Goal: Task Accomplishment & Management: Use online tool/utility

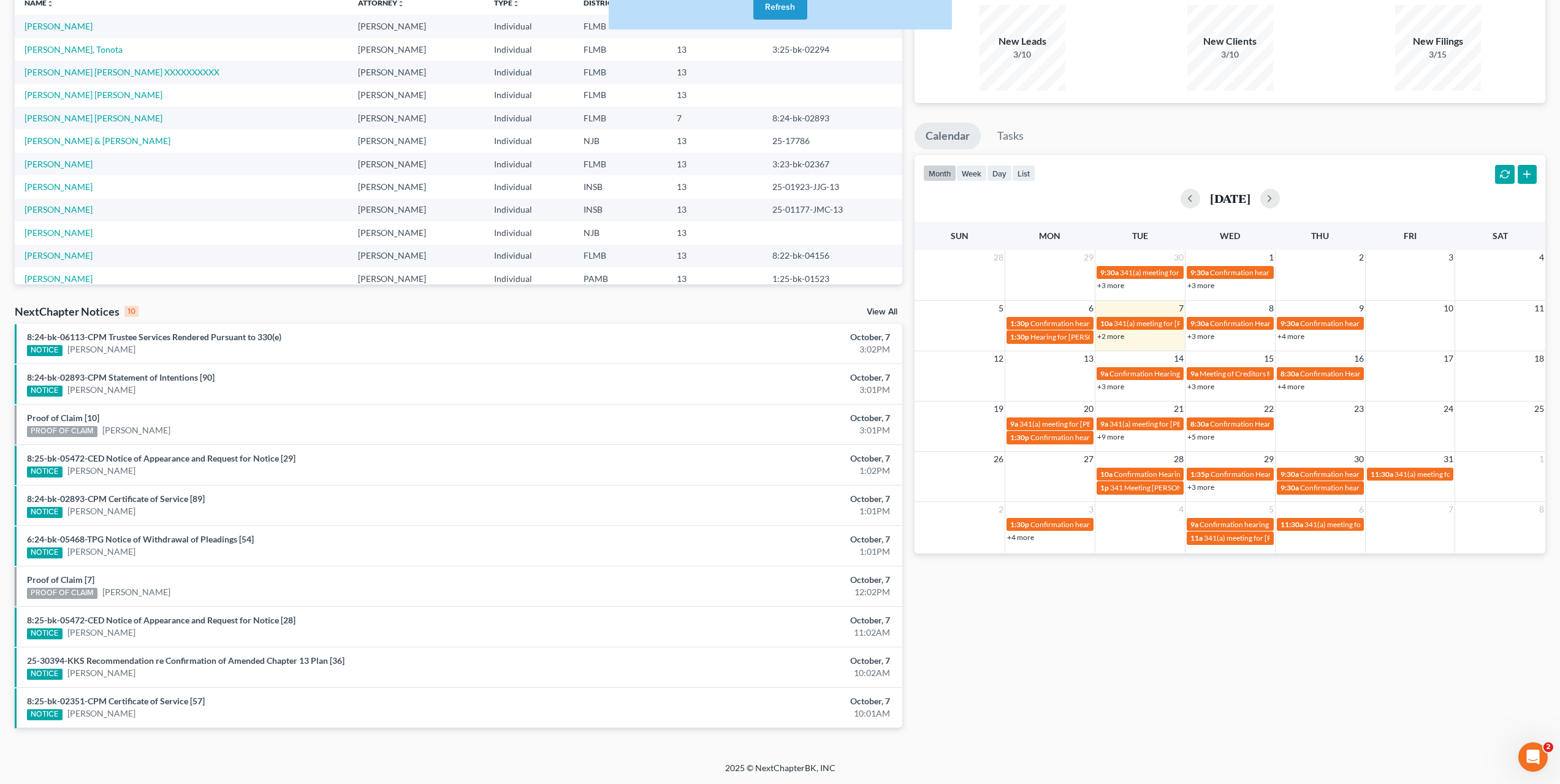
scroll to position [98, 0]
click at [1114, 335] on link "+2 more" at bounding box center [1111, 335] width 27 height 9
click at [1301, 659] on div "Monthly Progress Bankruptcy Bankruptcy October 2025 September 2025 August 2025 …" at bounding box center [1230, 356] width 643 height 780
click at [1201, 339] on link "+3 more" at bounding box center [1201, 335] width 27 height 9
click at [1228, 329] on div "9:30a Confirmation Hearing for Alvie Johnson" at bounding box center [1253, 332] width 108 height 19
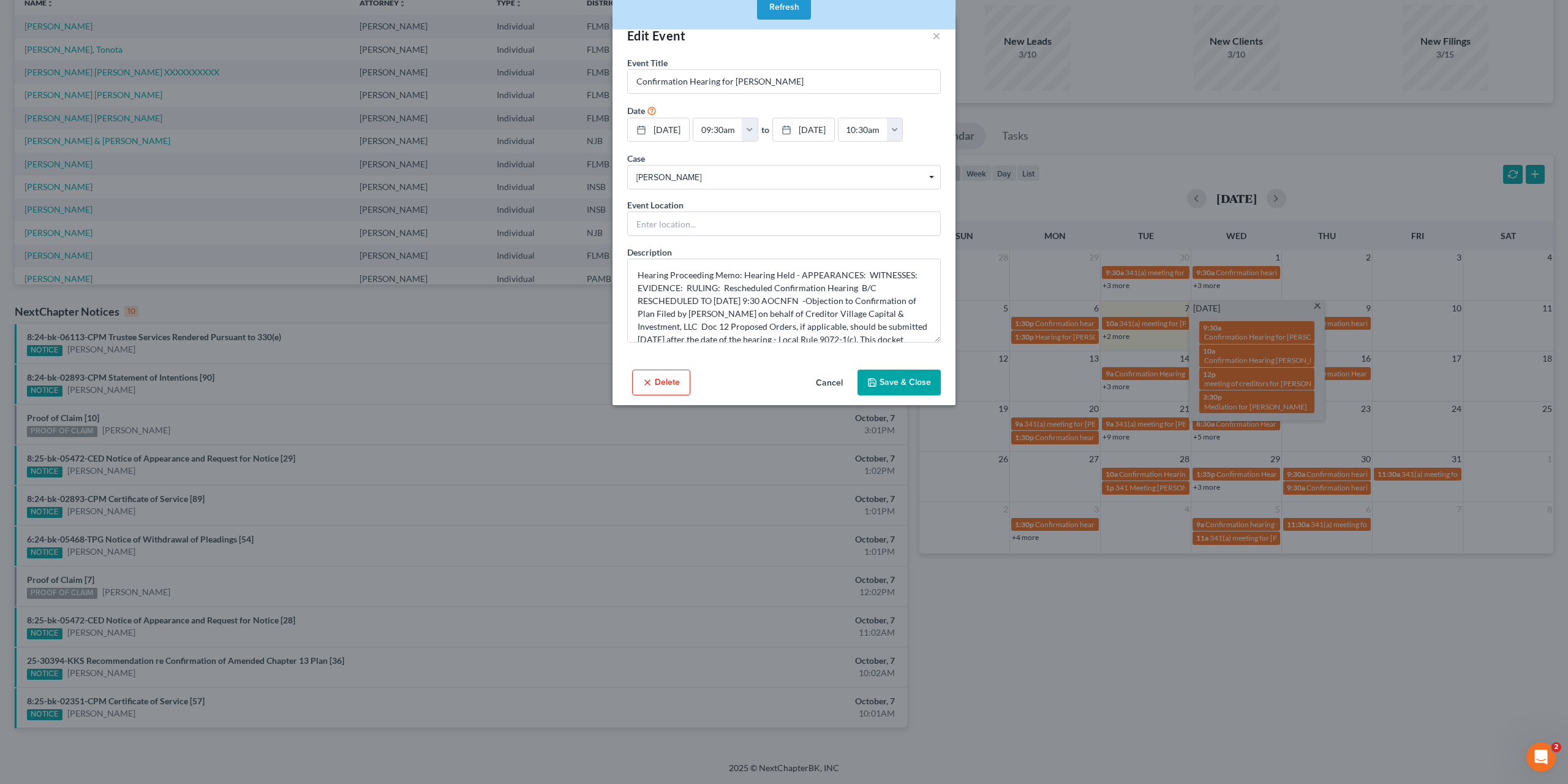
click at [796, 17] on button "Refresh" at bounding box center [784, 7] width 54 height 25
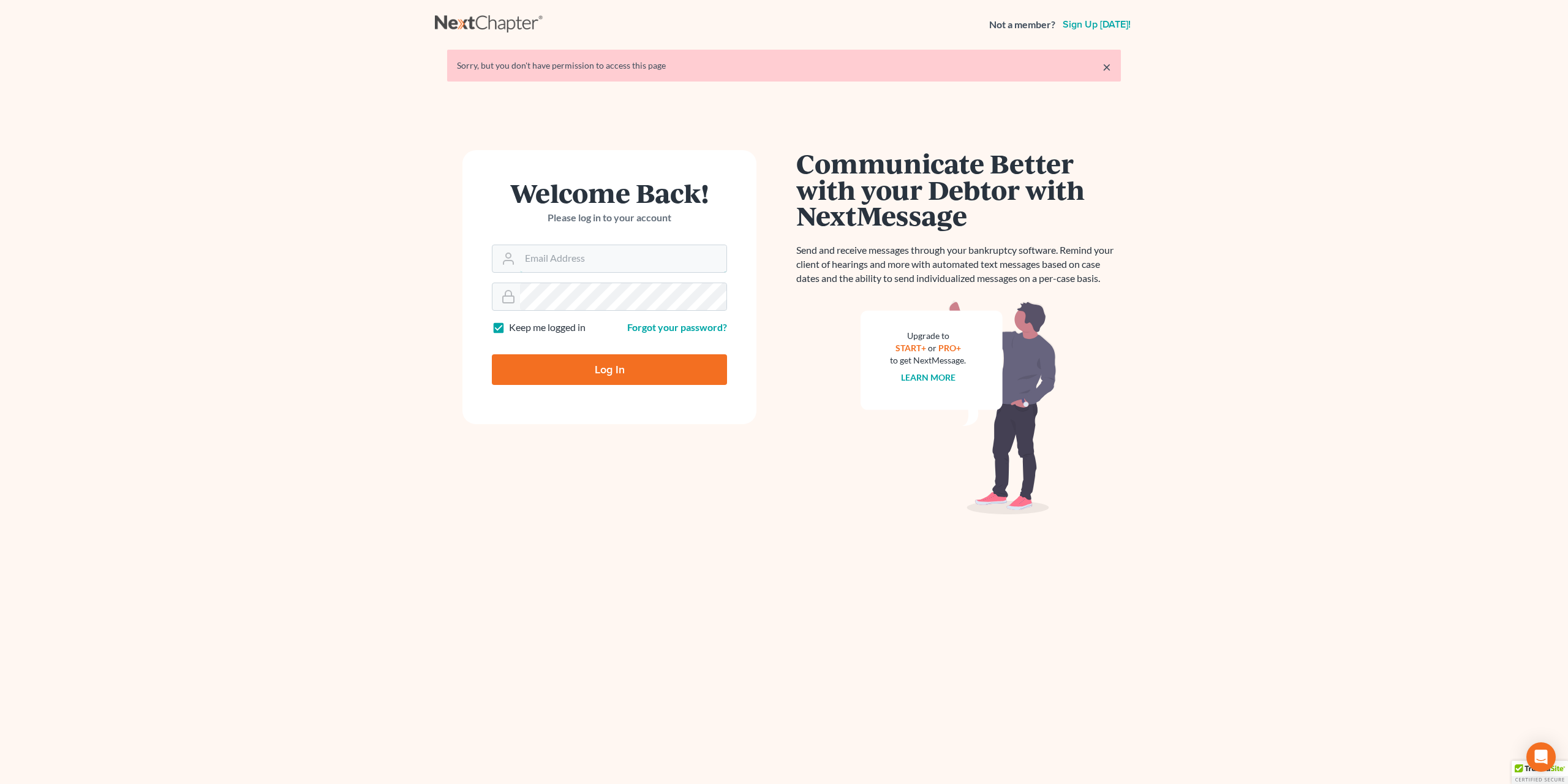
type input "[EMAIL_ADDRESS][DOMAIN_NAME]"
click at [592, 371] on input "Log In" at bounding box center [609, 370] width 235 height 31
type input "Thinking..."
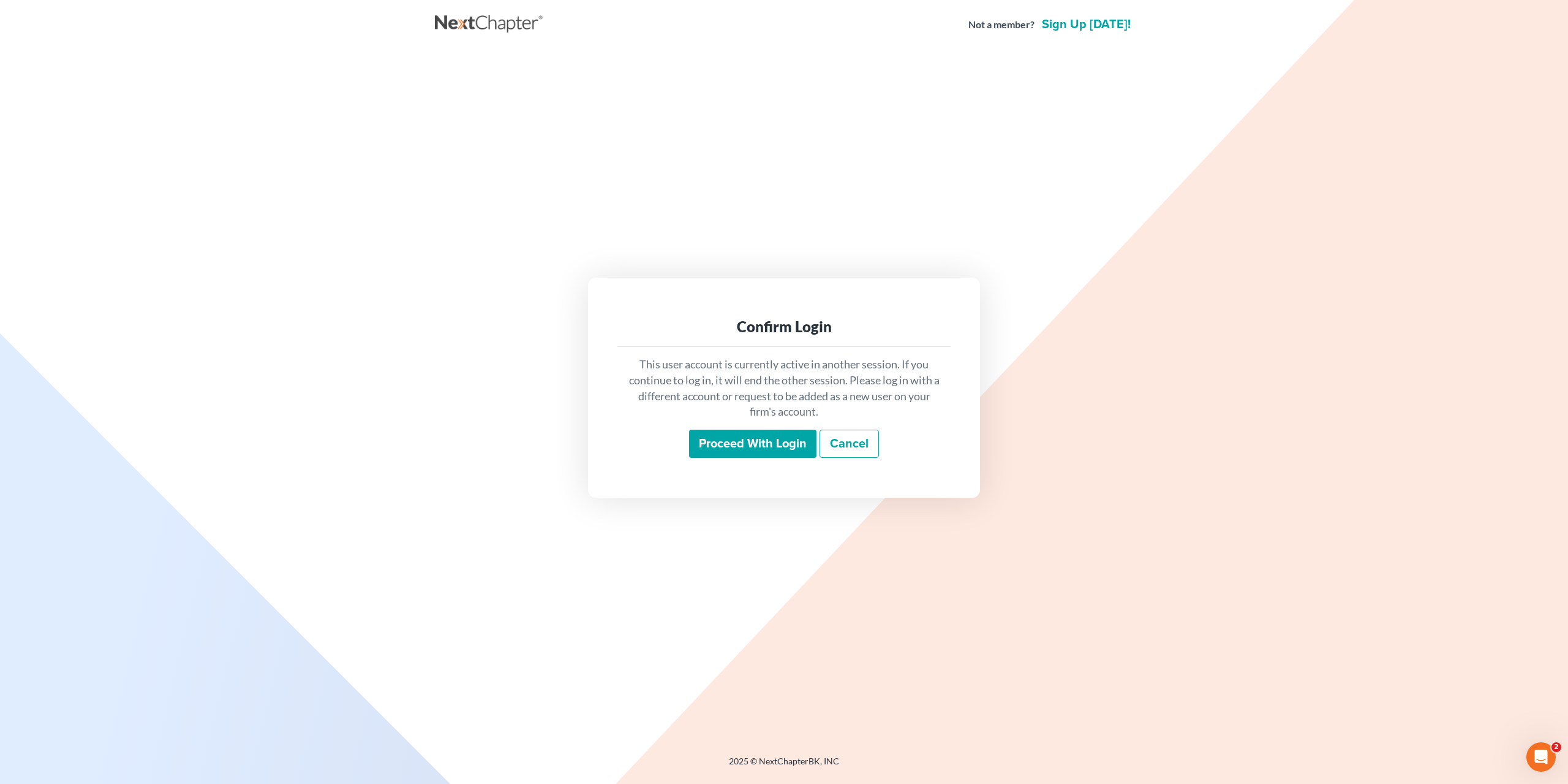
click at [752, 441] on input "Proceed with login" at bounding box center [752, 444] width 127 height 28
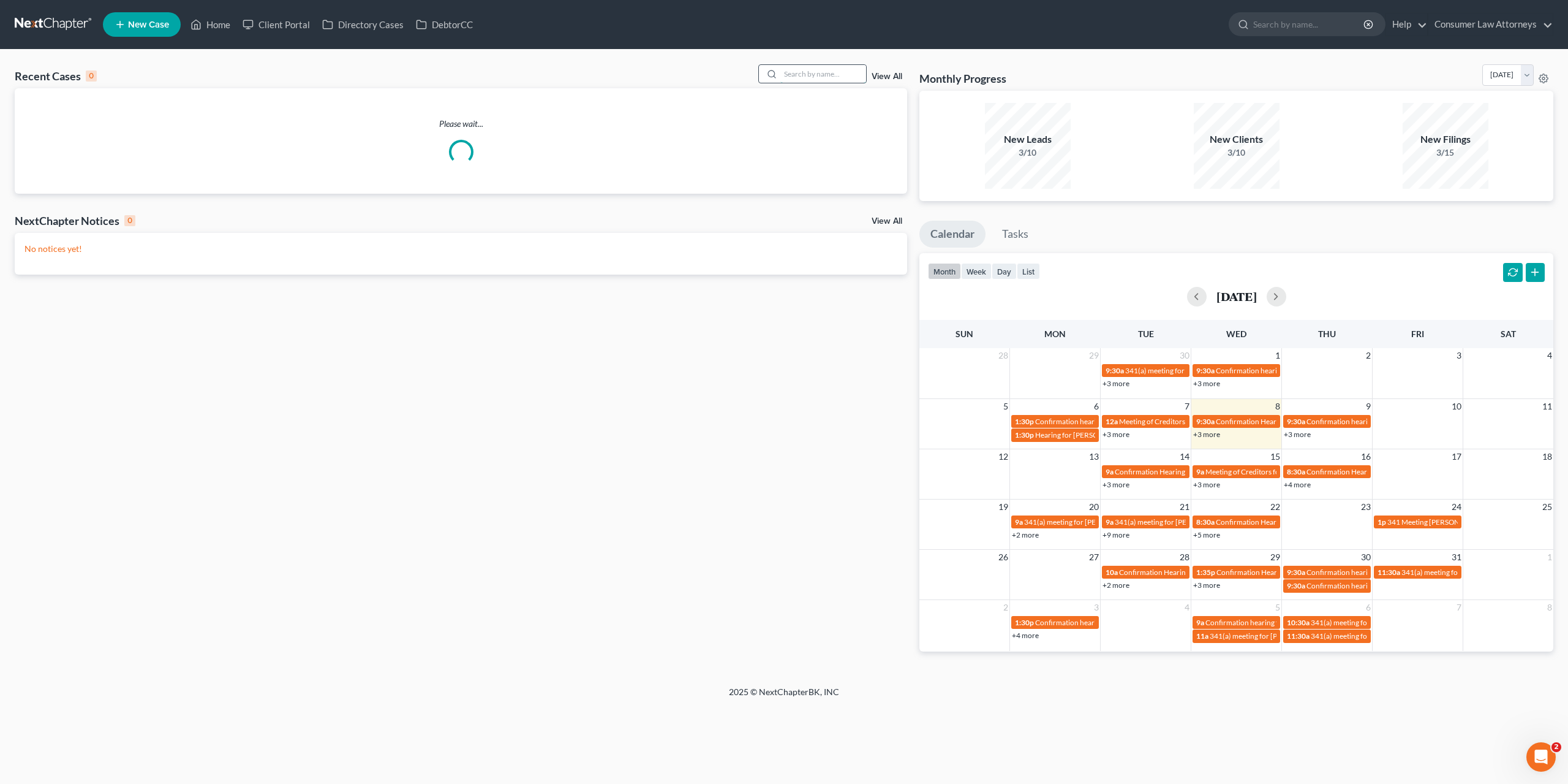
click at [816, 76] on input "search" at bounding box center [823, 73] width 86 height 18
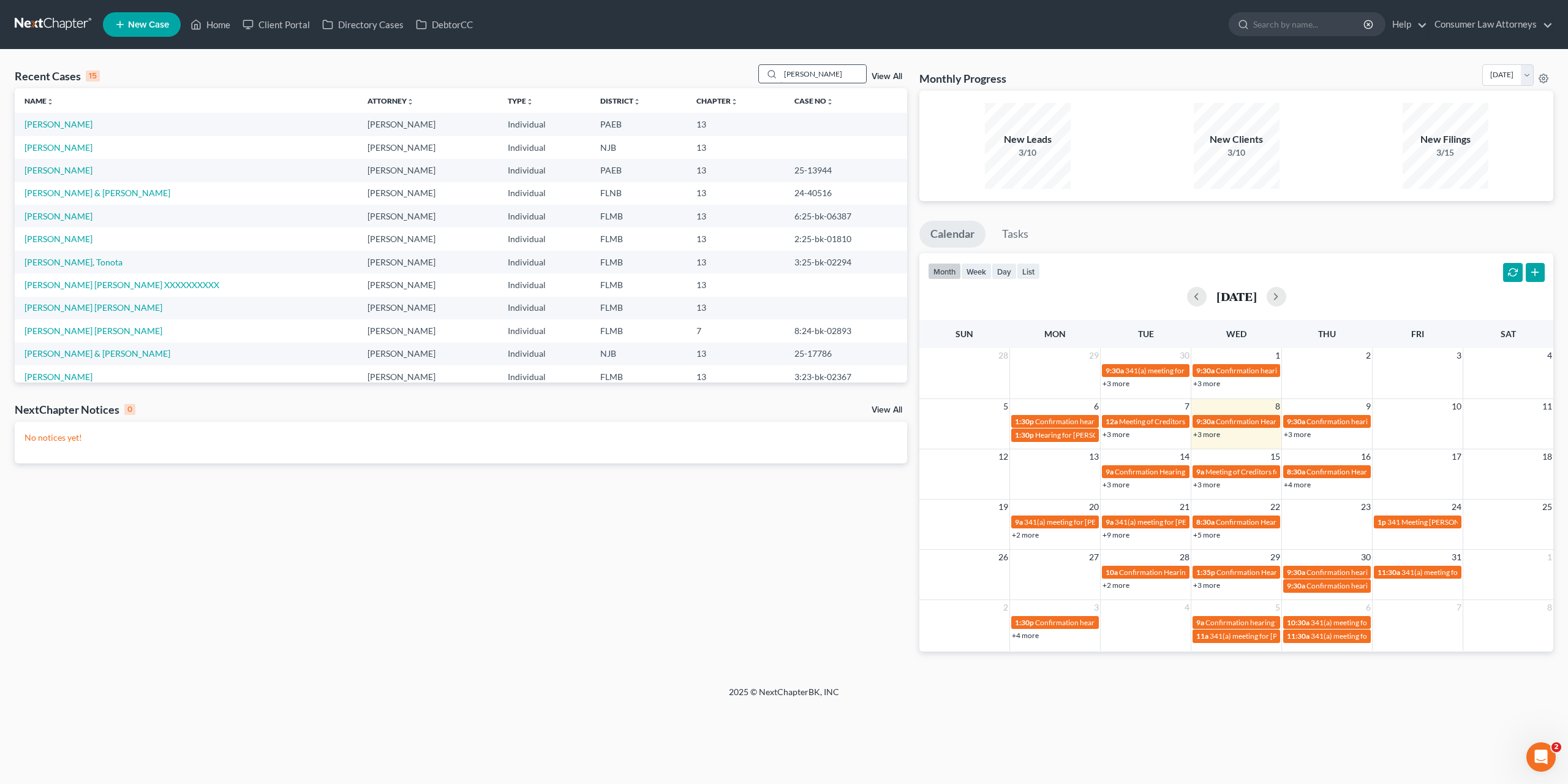
type input "[PERSON_NAME]"
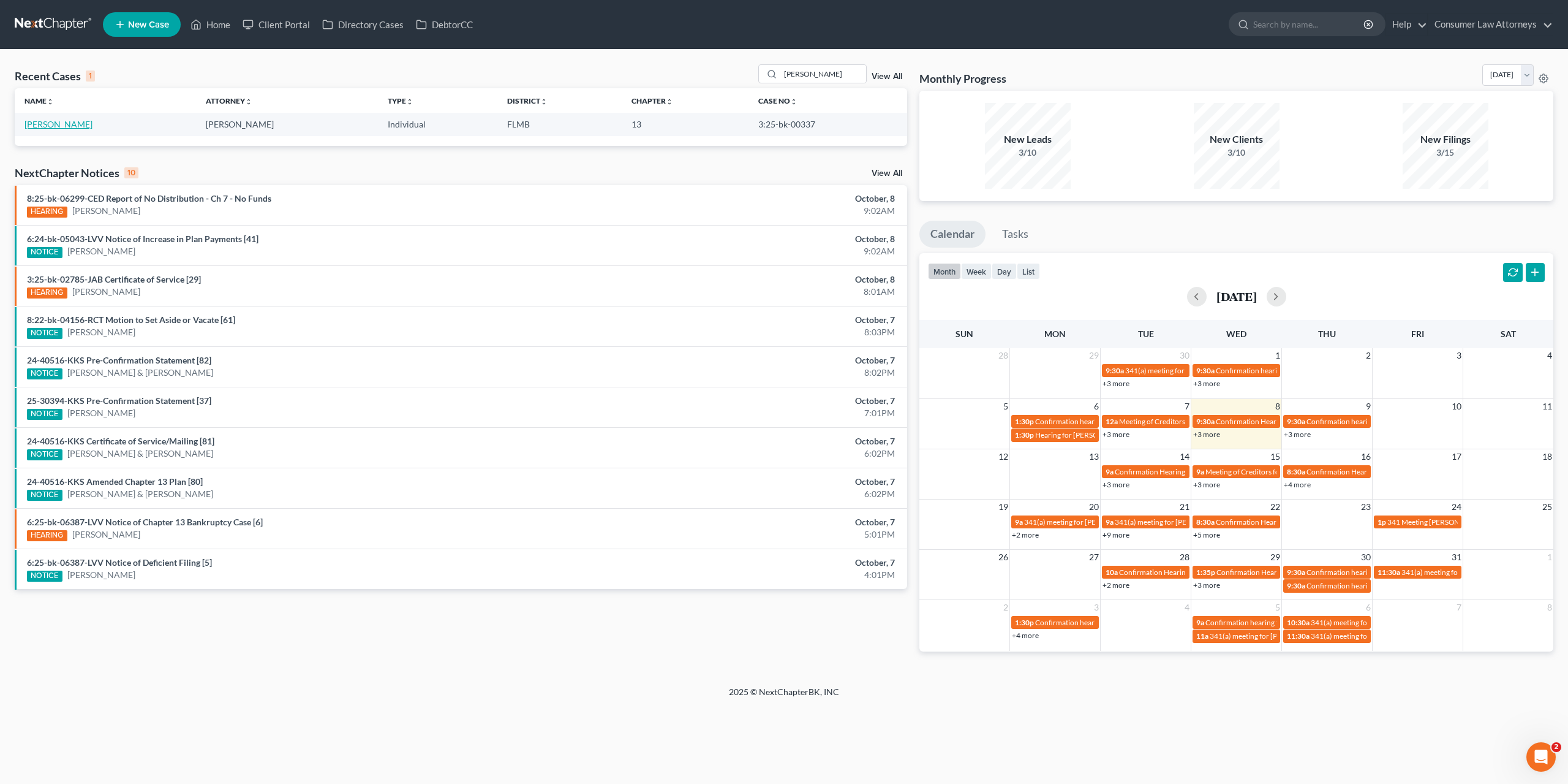
click at [53, 121] on link "[PERSON_NAME]" at bounding box center [58, 124] width 68 height 11
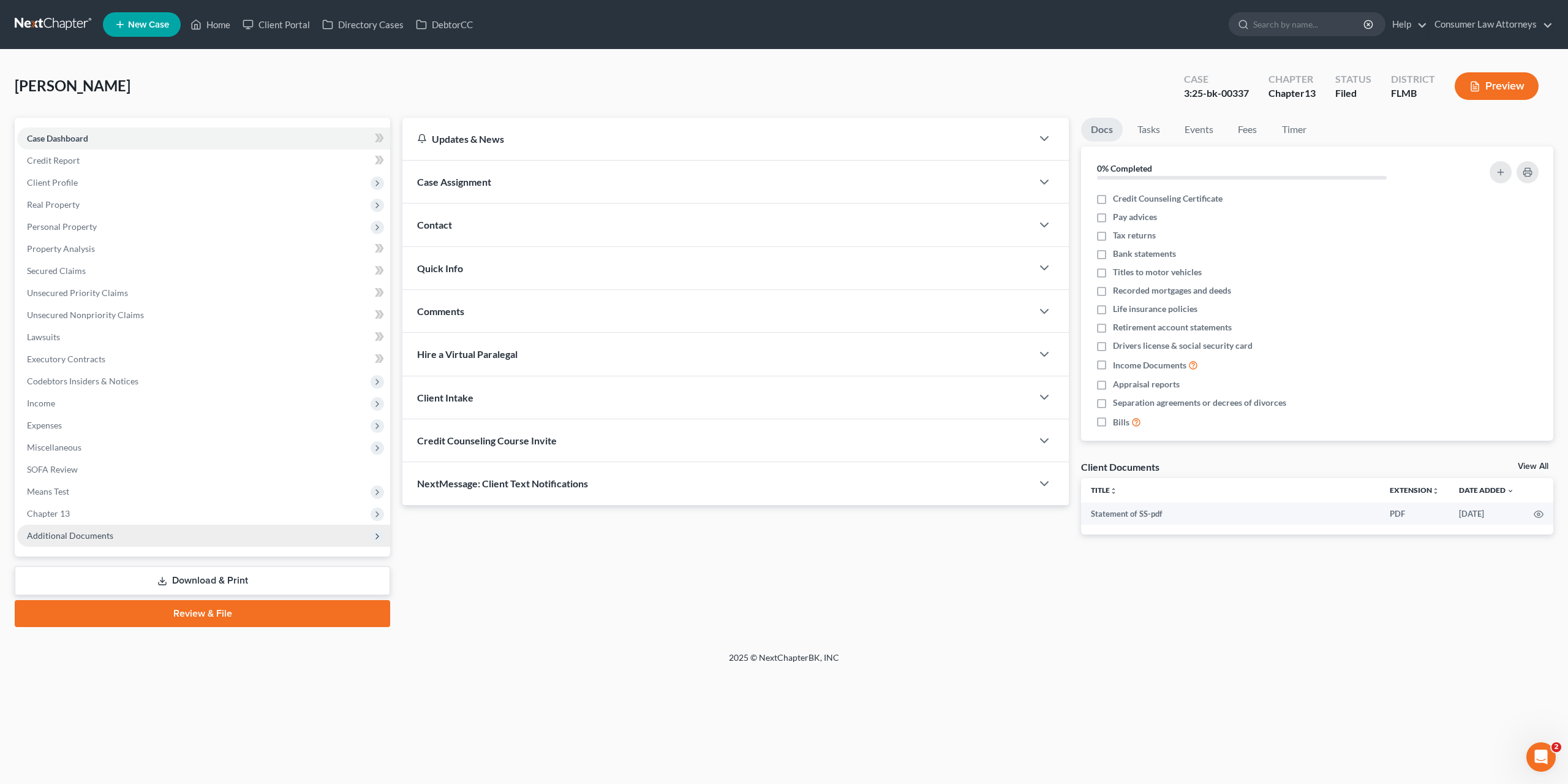
click at [58, 538] on span "Additional Documents" at bounding box center [70, 535] width 86 height 11
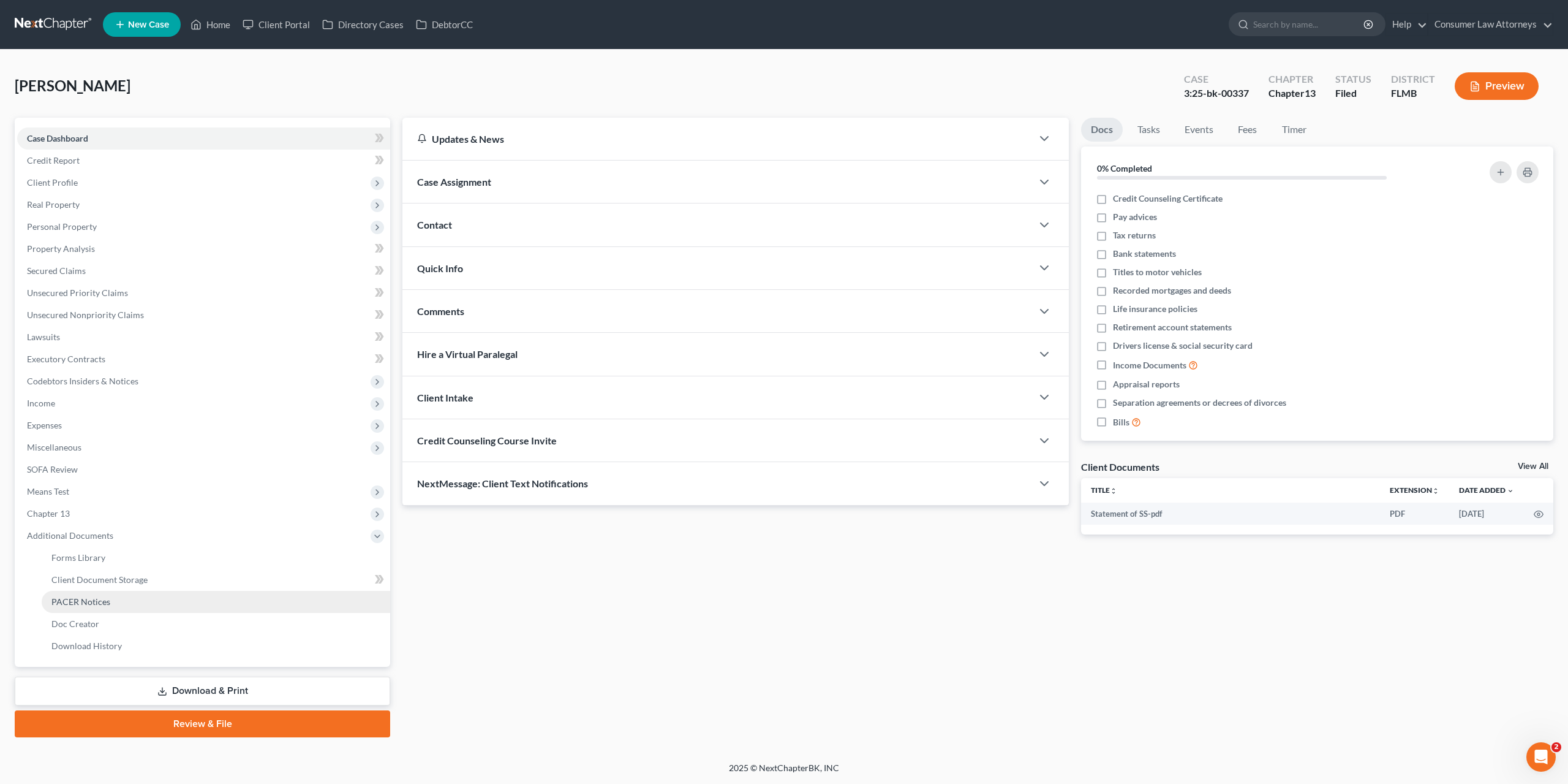
click at [108, 603] on span "PACER Notices" at bounding box center [81, 601] width 59 height 11
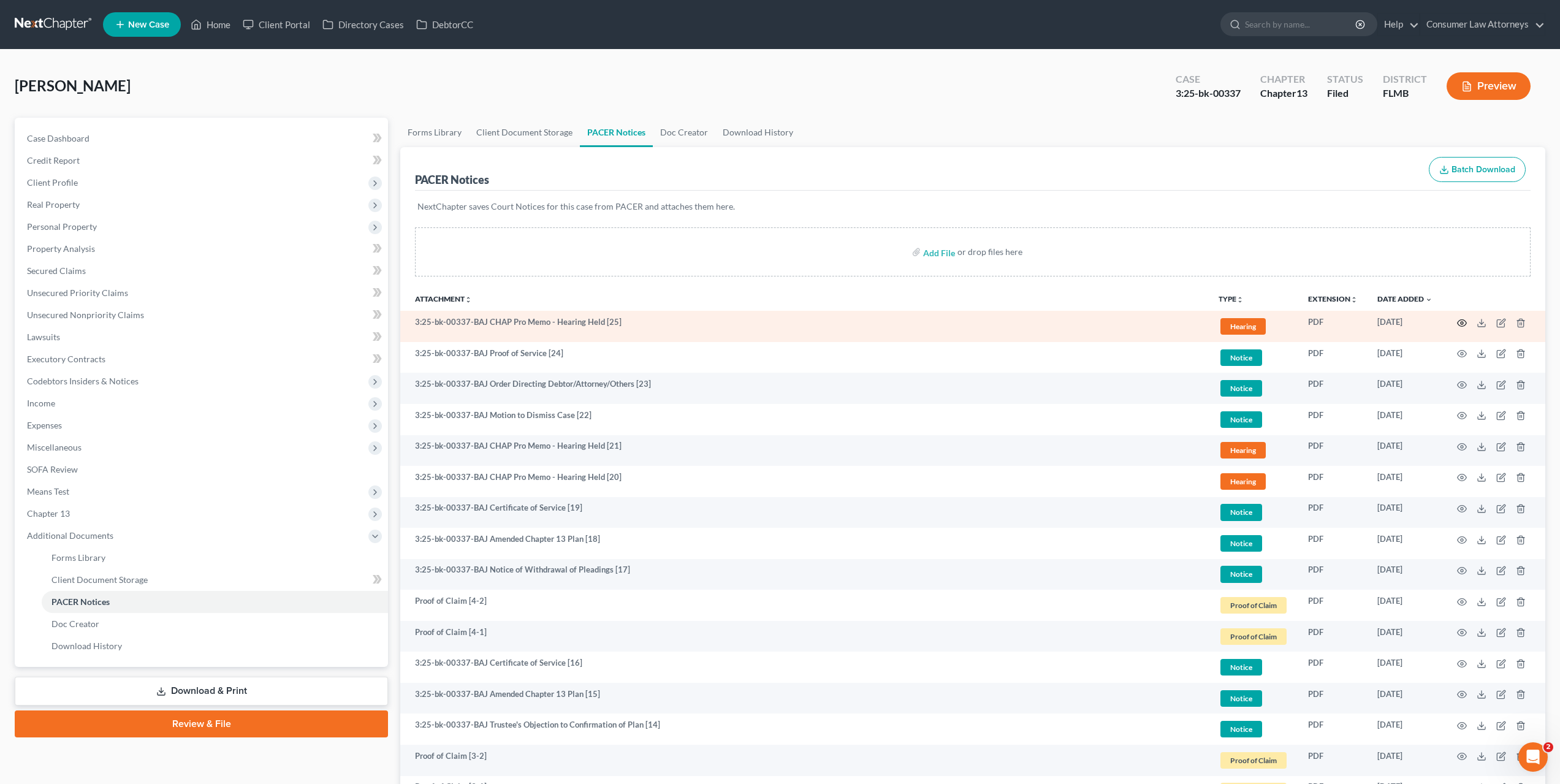
click at [1461, 323] on circle "button" at bounding box center [1462, 323] width 2 height 2
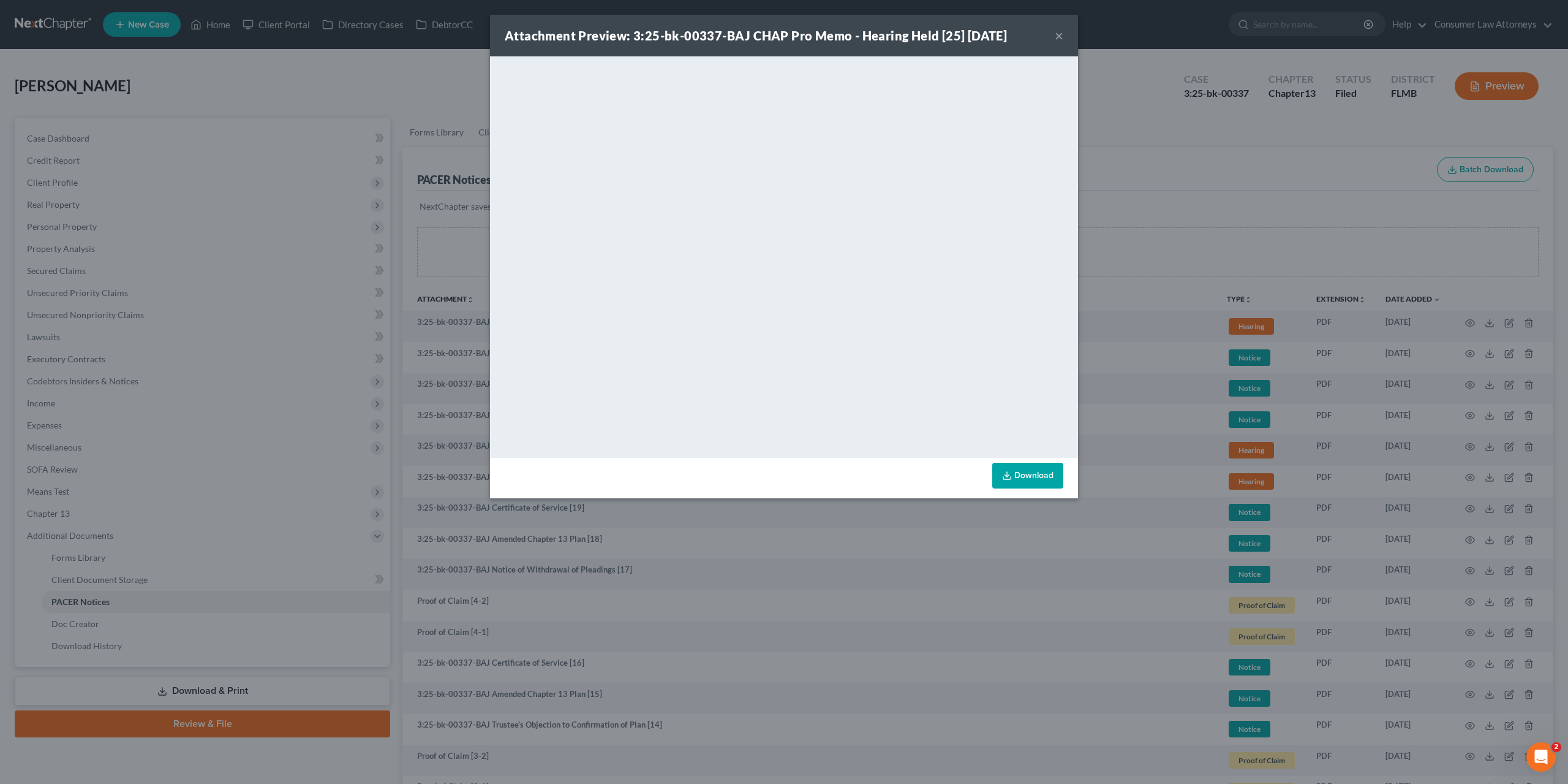
click at [410, 141] on div "Attachment Preview: 3:25-bk-00337-BAJ CHAP Pro Memo - Hearing Held [25] [DATE] …" at bounding box center [784, 392] width 1568 height 784
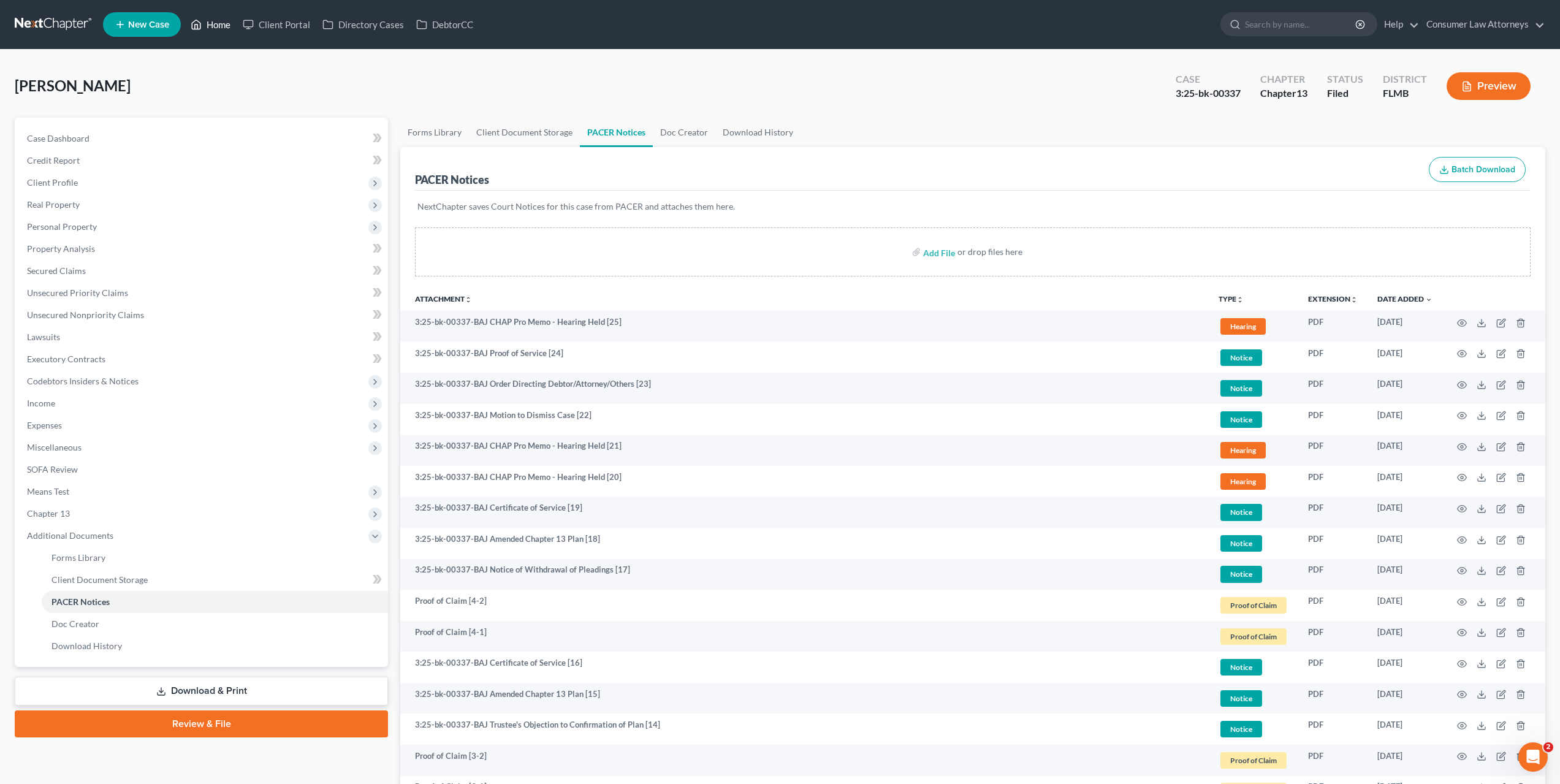
click at [207, 24] on link "Home" at bounding box center [210, 24] width 52 height 22
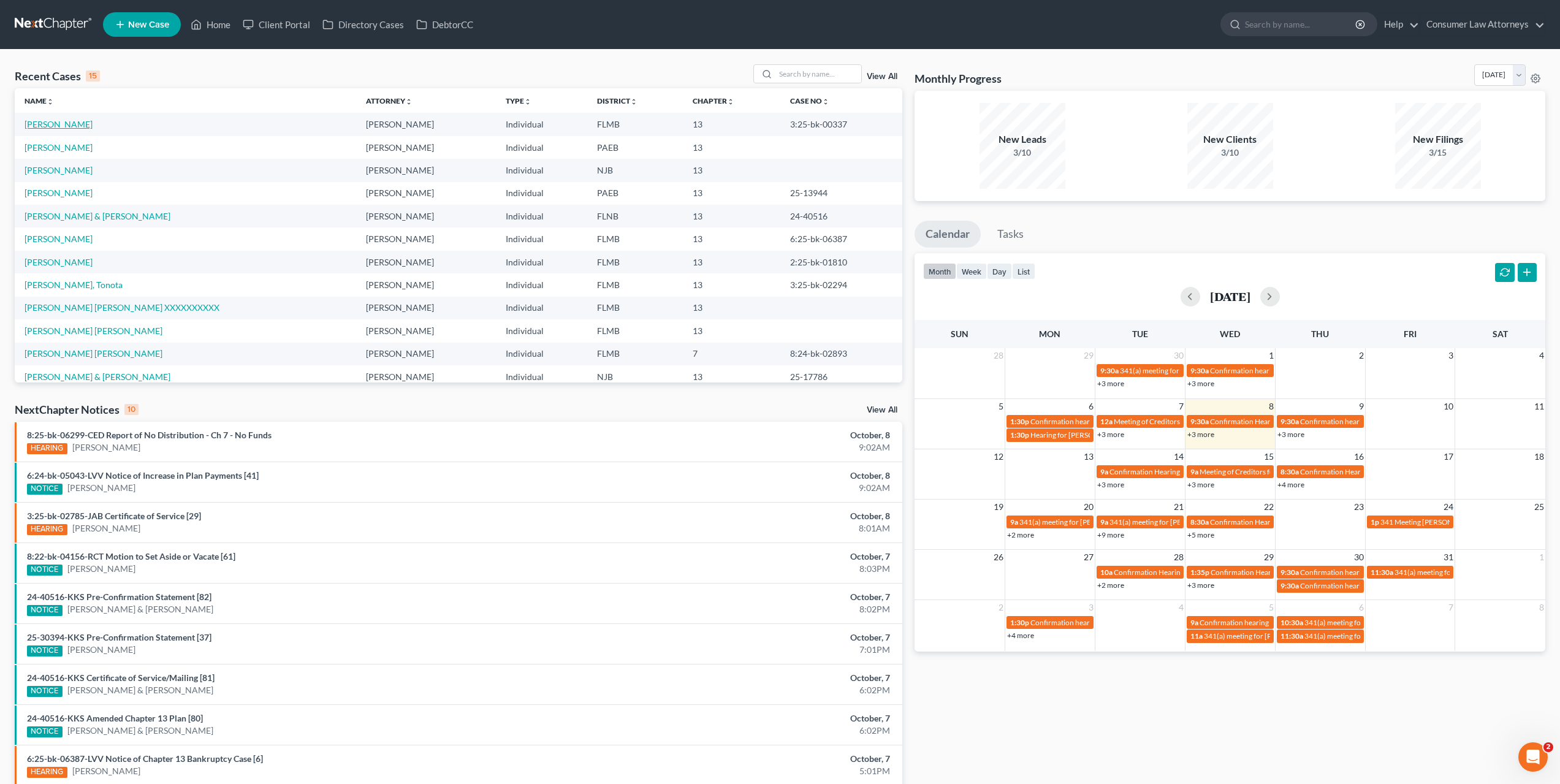
click at [60, 121] on link "[PERSON_NAME]" at bounding box center [58, 124] width 68 height 11
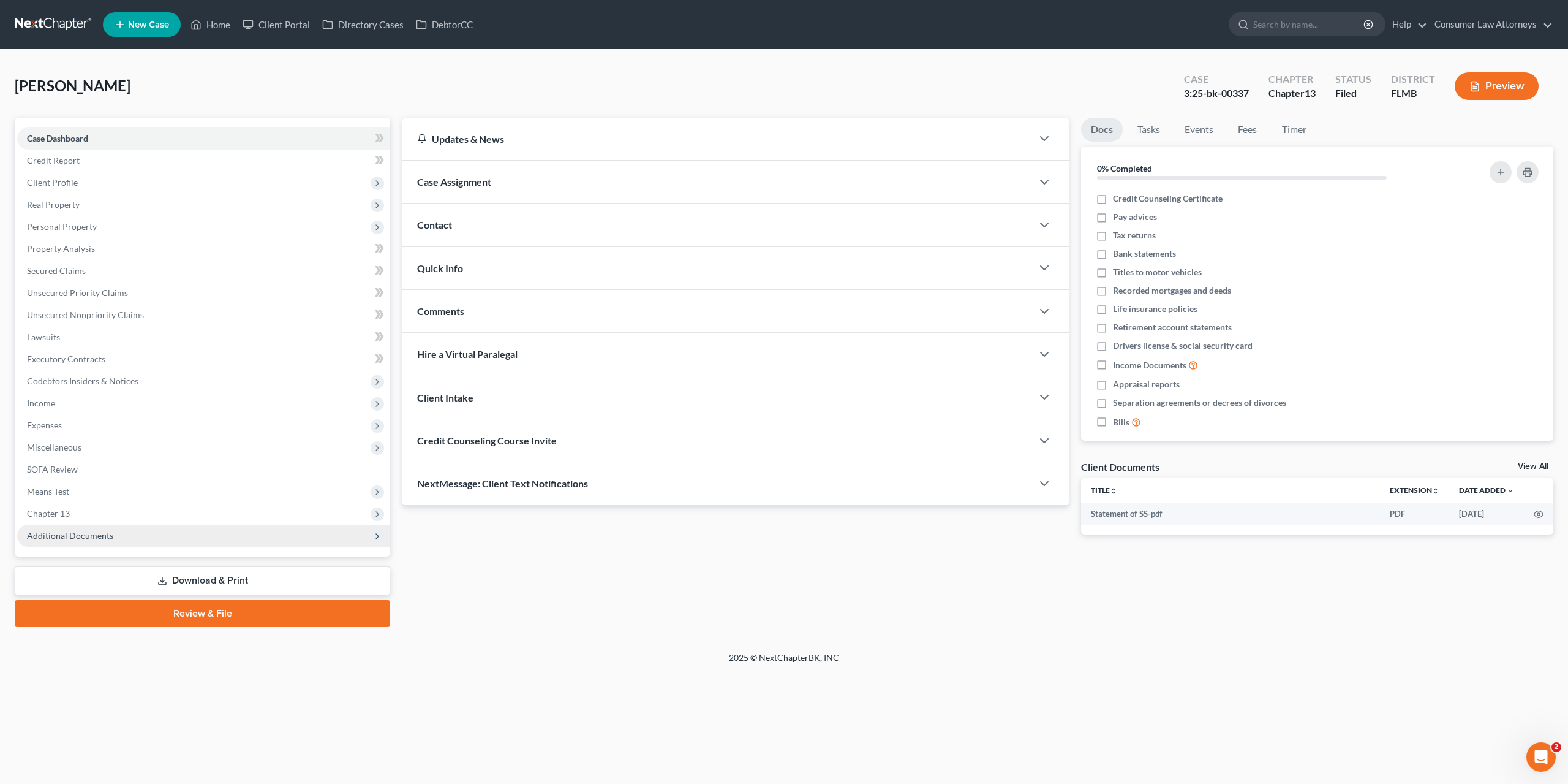
click at [132, 534] on span "Additional Documents" at bounding box center [203, 535] width 373 height 22
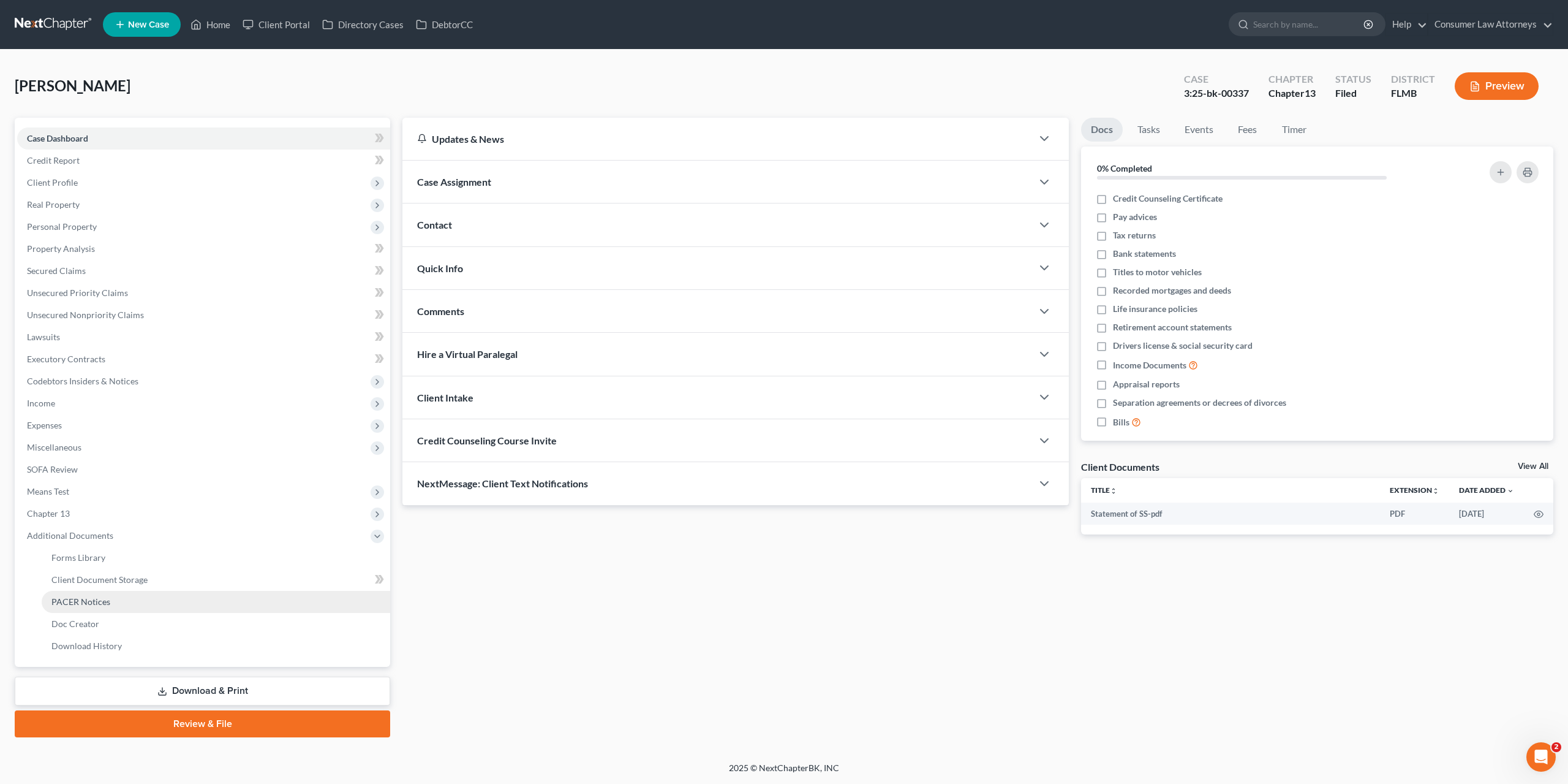
click at [108, 598] on span "PACER Notices" at bounding box center [81, 601] width 59 height 11
